Goal: Task Accomplishment & Management: Manage account settings

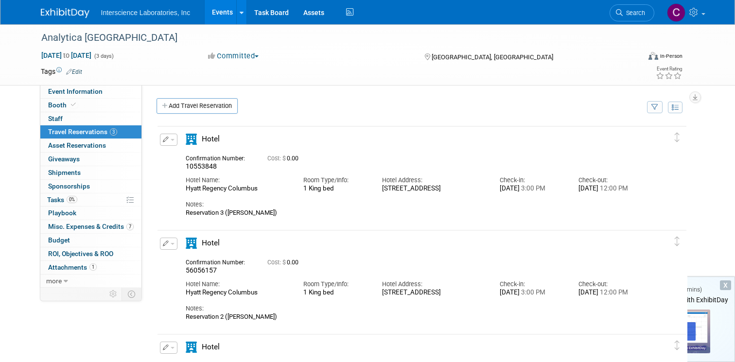
click at [381, 103] on div "Add Travel Reservation" at bounding box center [399, 107] width 490 height 18
drag, startPoint x: 382, startPoint y: 209, endPoint x: 380, endPoint y: 200, distance: 8.9
click at [382, 208] on div "Notes:" at bounding box center [414, 204] width 457 height 9
click at [378, 191] on div "Hotel Address: [STREET_ADDRESS]" at bounding box center [434, 182] width 118 height 22
click at [106, 148] on link "0 Asset Reservations 0" at bounding box center [90, 145] width 101 height 13
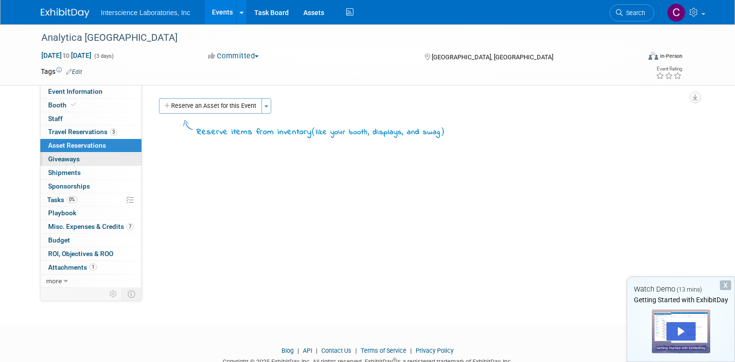
click at [102, 162] on link "0 Giveaways 0" at bounding box center [90, 159] width 101 height 13
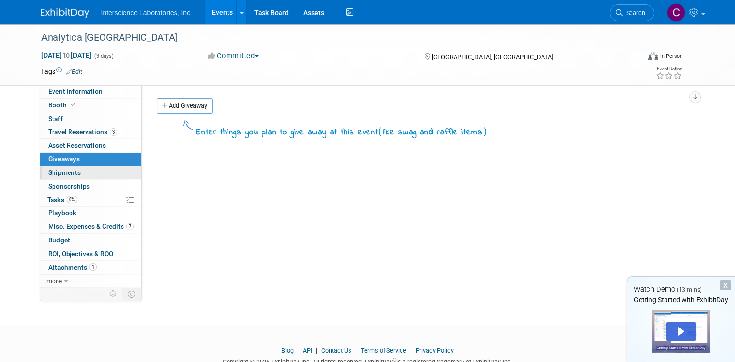
click at [98, 171] on link "0 Shipments 0" at bounding box center [90, 172] width 101 height 13
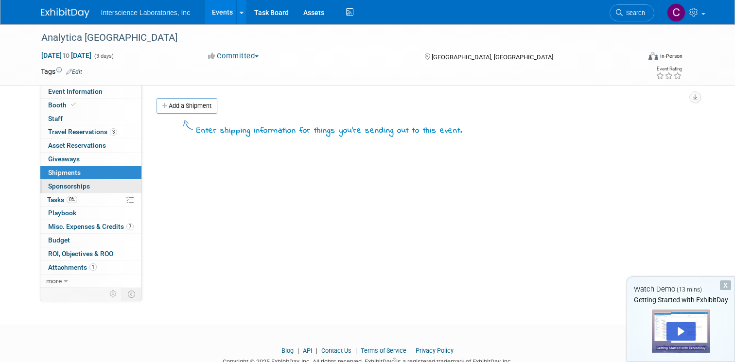
click at [91, 180] on link "0 Sponsorships 0" at bounding box center [90, 186] width 101 height 13
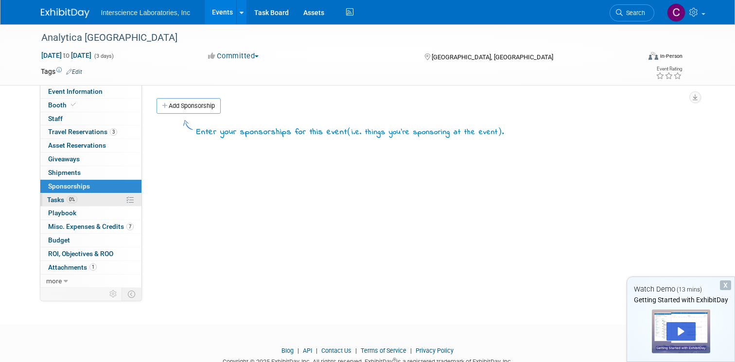
click at [92, 199] on link "0% Tasks 0%" at bounding box center [90, 199] width 101 height 13
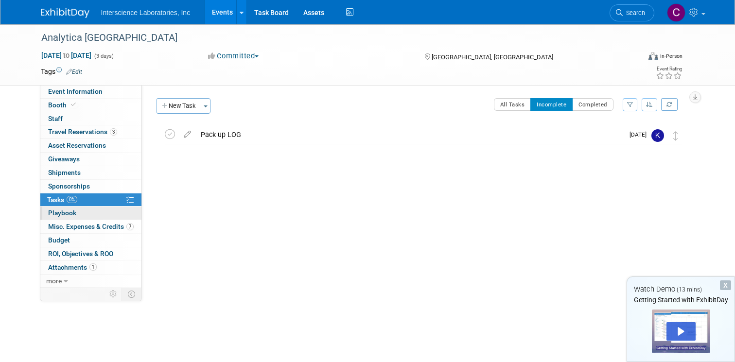
click at [91, 211] on link "0 Playbook 0" at bounding box center [90, 213] width 101 height 13
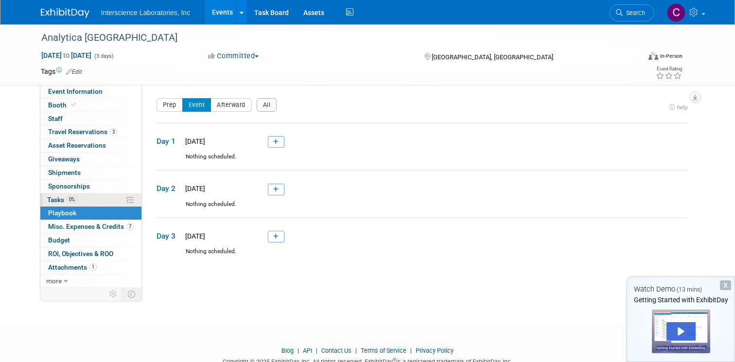
click at [94, 201] on link "0% Tasks 0%" at bounding box center [90, 199] width 101 height 13
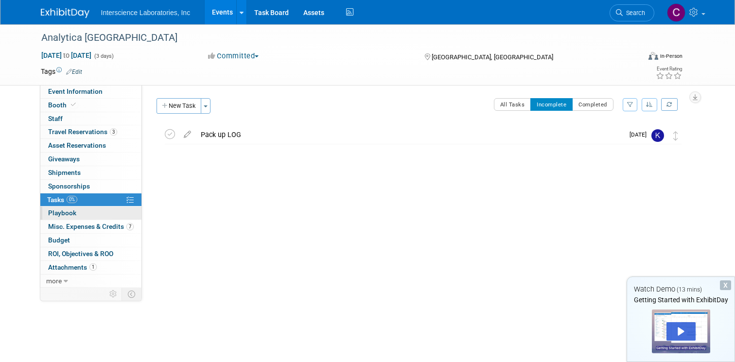
click at [90, 217] on link "0 Playbook 0" at bounding box center [90, 213] width 101 height 13
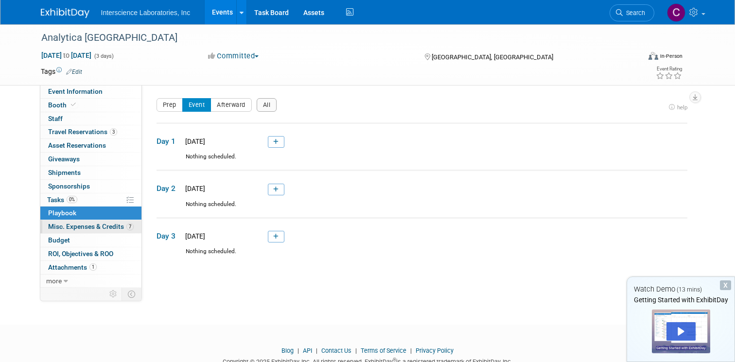
click at [90, 224] on span "Misc. Expenses & Credits 7" at bounding box center [91, 227] width 86 height 8
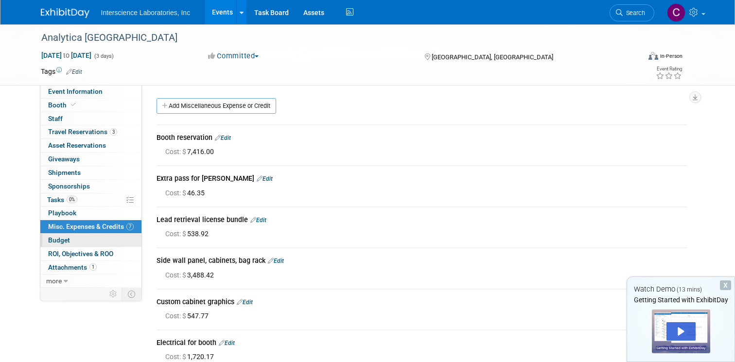
click at [94, 237] on link "Budget" at bounding box center [90, 240] width 101 height 13
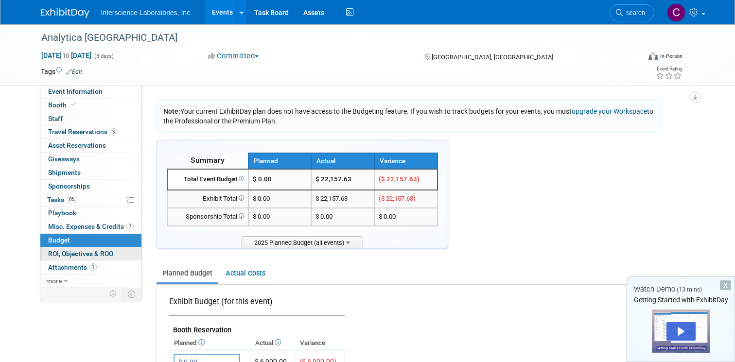
click at [88, 251] on span "ROI, Objectives & ROO 0" at bounding box center [80, 254] width 65 height 8
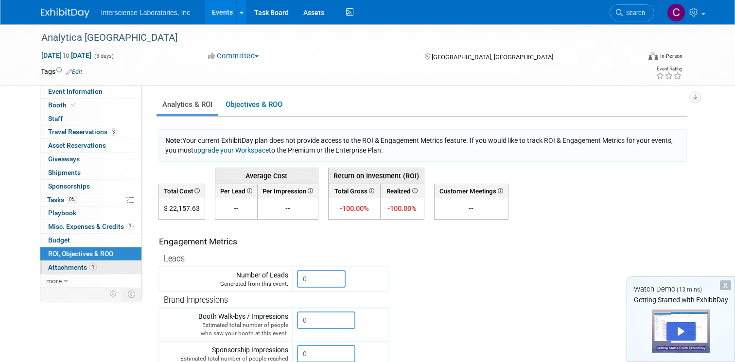
click at [82, 263] on link "1 Attachments 1" at bounding box center [90, 267] width 101 height 13
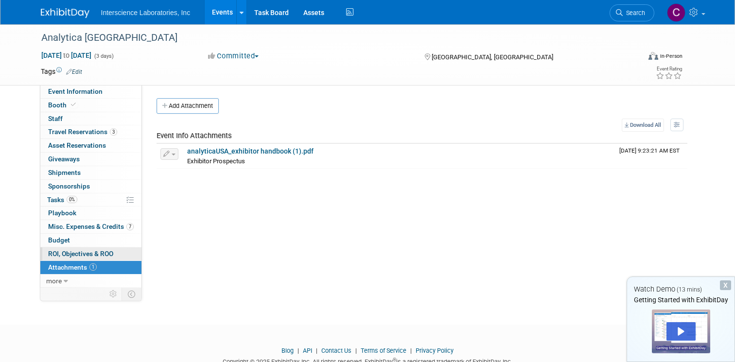
scroll to position [31, 0]
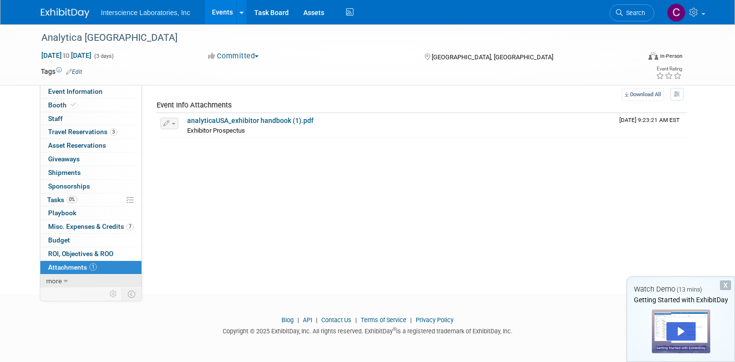
click at [62, 278] on link "more" at bounding box center [90, 281] width 101 height 13
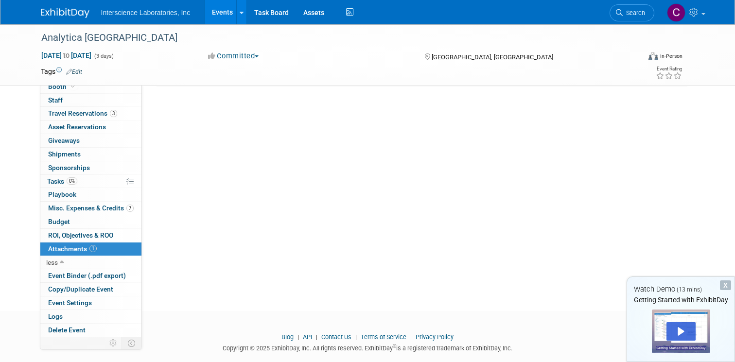
scroll to position [99, 0]
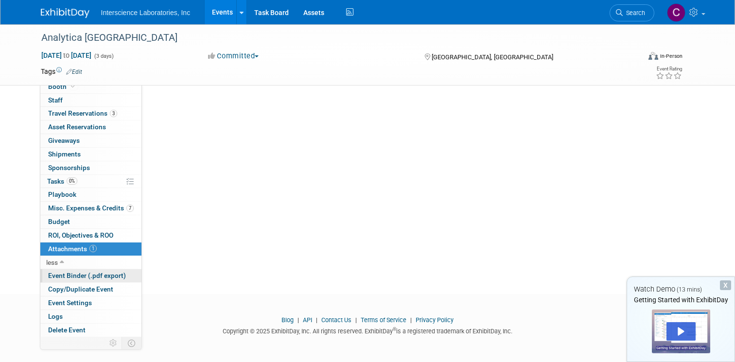
click at [92, 274] on span "Event Binder (.pdf export)" at bounding box center [87, 276] width 78 height 8
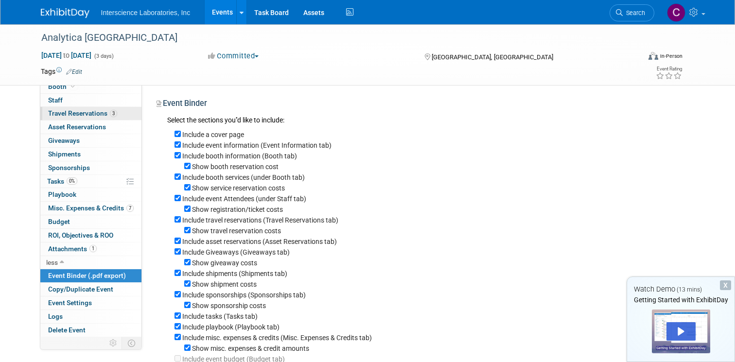
scroll to position [0, 0]
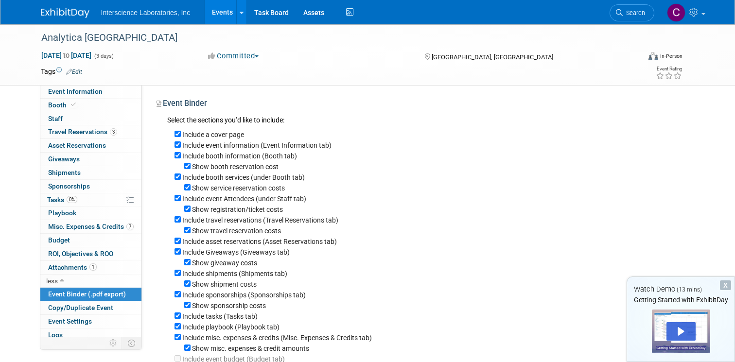
click at [76, 18] on img at bounding box center [65, 13] width 49 height 10
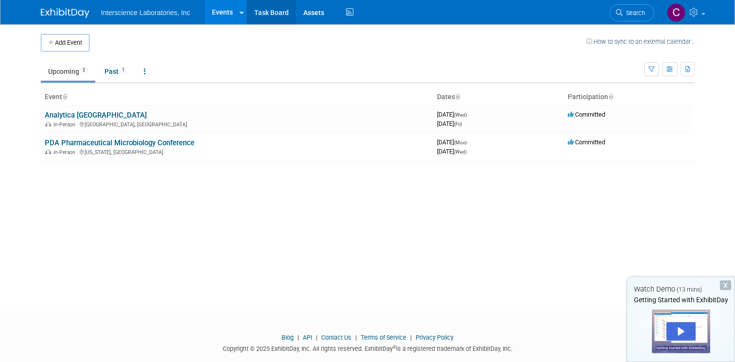
drag, startPoint x: 286, startPoint y: 11, endPoint x: 280, endPoint y: 12, distance: 6.3
click at [286, 11] on link "Task Board" at bounding box center [271, 12] width 49 height 24
click at [265, 16] on link "Task Board" at bounding box center [271, 12] width 49 height 24
